Goal: Navigation & Orientation: Find specific page/section

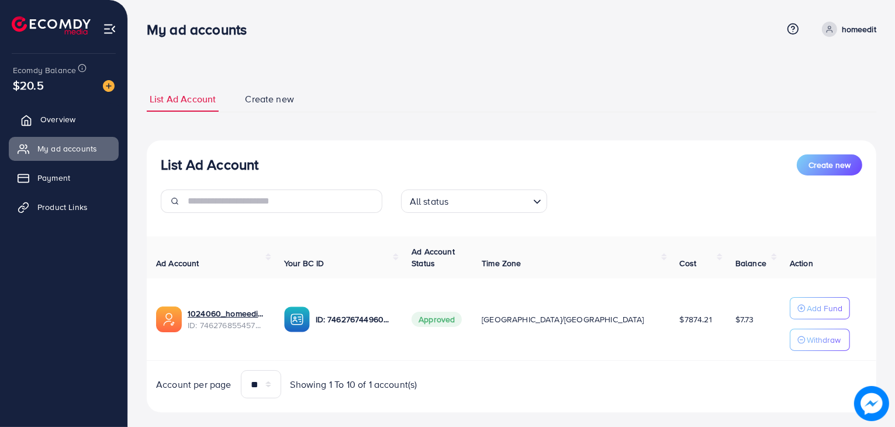
click at [80, 126] on link "Overview" at bounding box center [64, 119] width 110 height 23
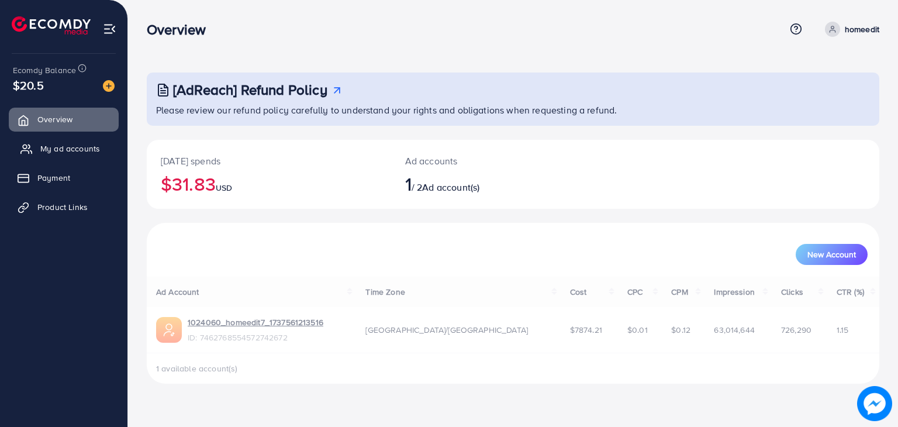
click at [66, 144] on span "My ad accounts" at bounding box center [70, 149] width 60 height 12
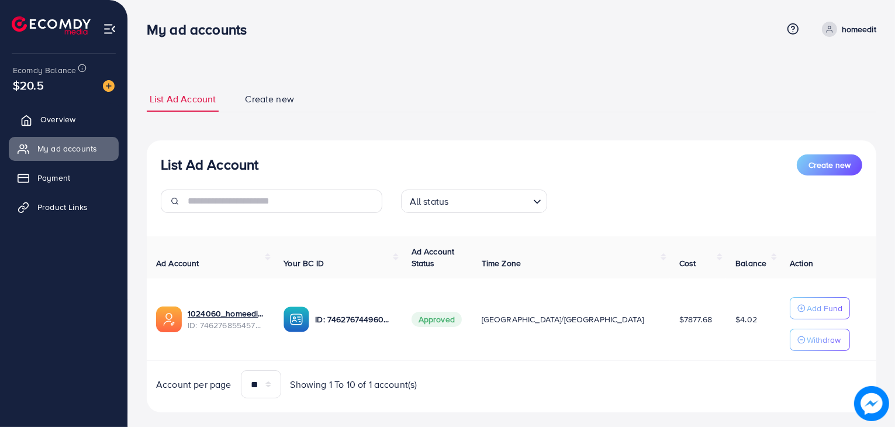
click at [54, 118] on span "Overview" at bounding box center [57, 119] width 35 height 12
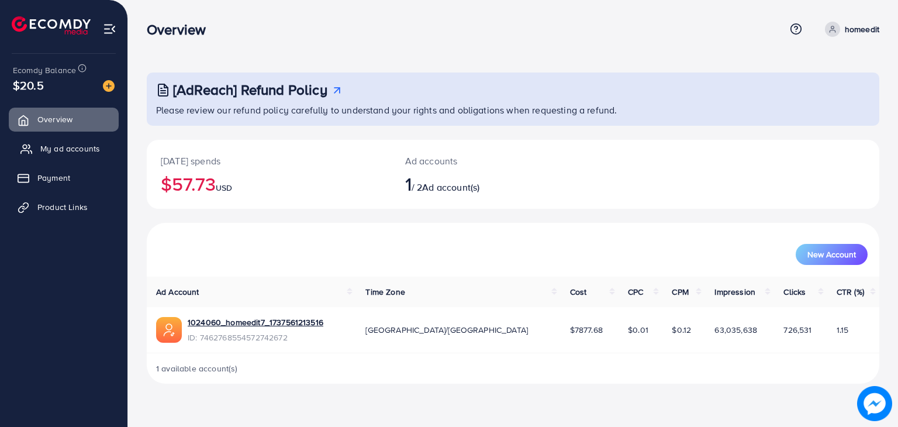
click at [59, 146] on span "My ad accounts" at bounding box center [70, 149] width 60 height 12
